Goal: Check status: Check status

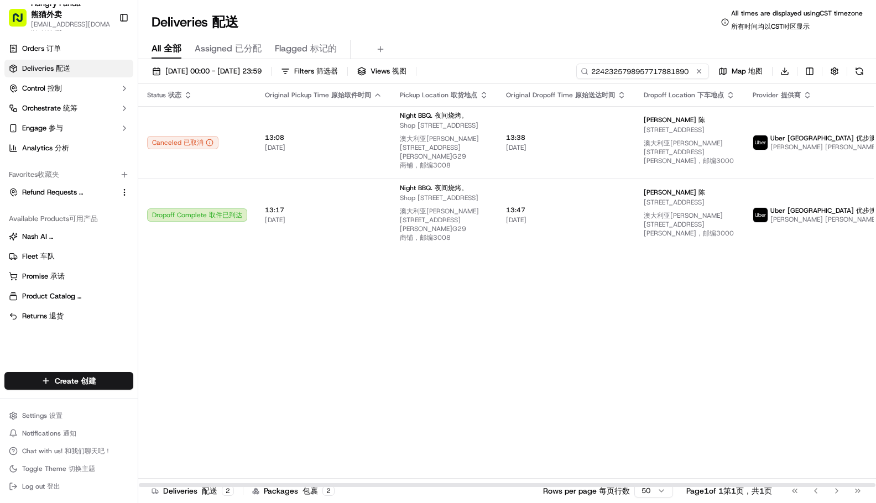
click at [645, 75] on input "2242325798957717881890" at bounding box center [643, 71] width 133 height 15
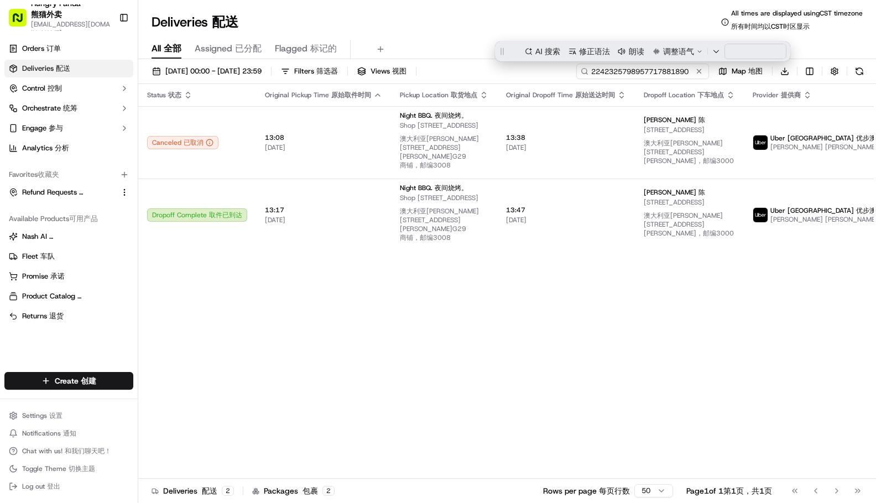
paste input "330832390845878672606"
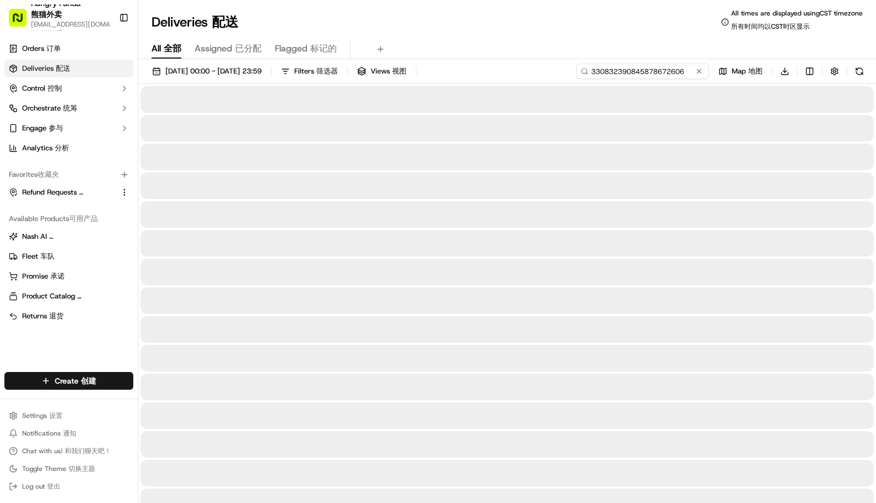
type input "330832390845878672606"
click at [502, 34] on div "Deliveries Deliveries 配送 All times are displayed using CST timezone All times a…" at bounding box center [507, 22] width 738 height 27
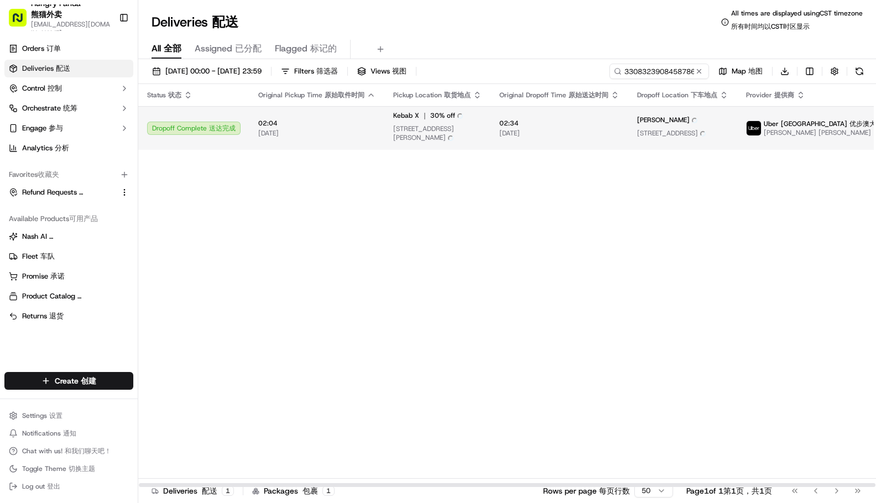
click at [512, 116] on td "02:34 02:34 [DATE] [DATE]" at bounding box center [560, 128] width 138 height 44
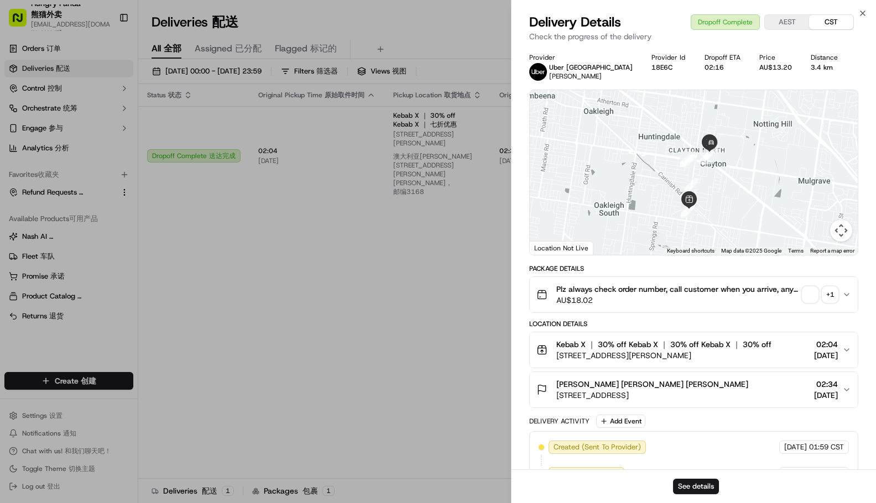
click at [812, 295] on div "Provider Uber Australia ARYAN S. Provider Id 18E6C Dropoff ETA 02:16 Price AU$1…" at bounding box center [693, 378] width 329 height 650
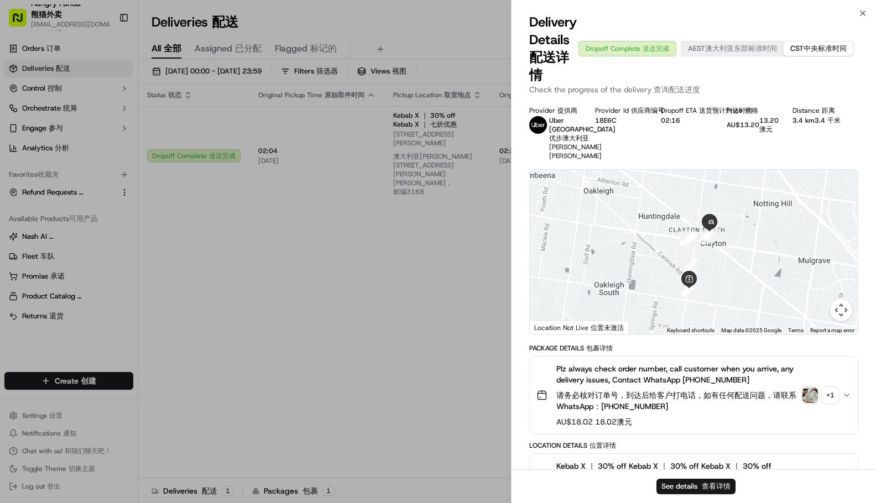
click at [709, 351] on div "Provider Provider 提供商 Uber [GEOGRAPHIC_DATA] Uber [GEOGRAPHIC_DATA] 优步澳大利亚 ARYA…" at bounding box center [693, 506] width 329 height 800
click at [717, 400] on span "请务必核对订单号，到达后给客户打电话，如有任何配送问题，请联系WhatsApp：[PHONE_NUMBER]" at bounding box center [677, 401] width 240 height 21
click at [849, 397] on icon "button" at bounding box center [847, 395] width 4 height 2
click at [807, 402] on img "button" at bounding box center [810, 395] width 15 height 15
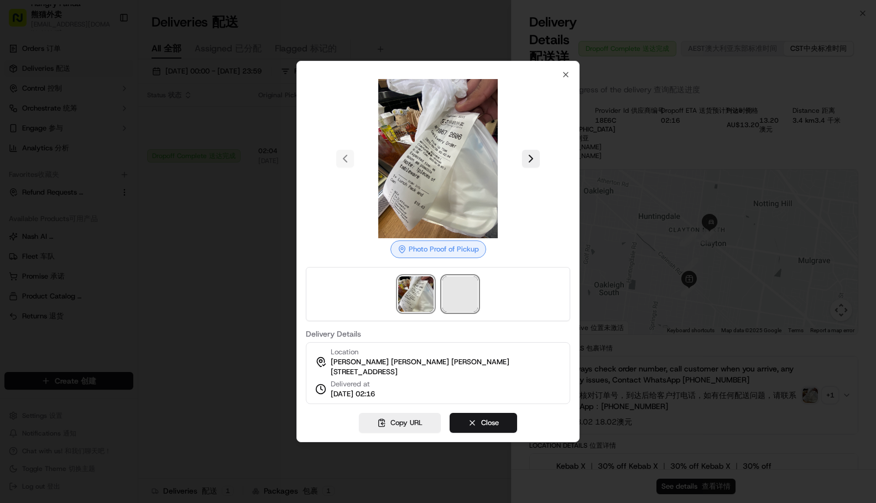
click at [454, 296] on span at bounding box center [460, 294] width 35 height 35
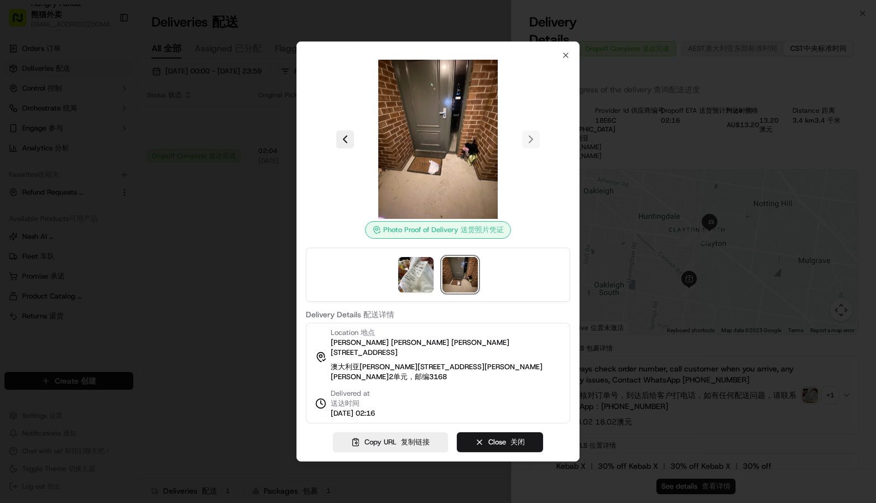
click at [694, 150] on div at bounding box center [438, 251] width 876 height 503
